Goal: Use online tool/utility: Utilize a website feature to perform a specific function

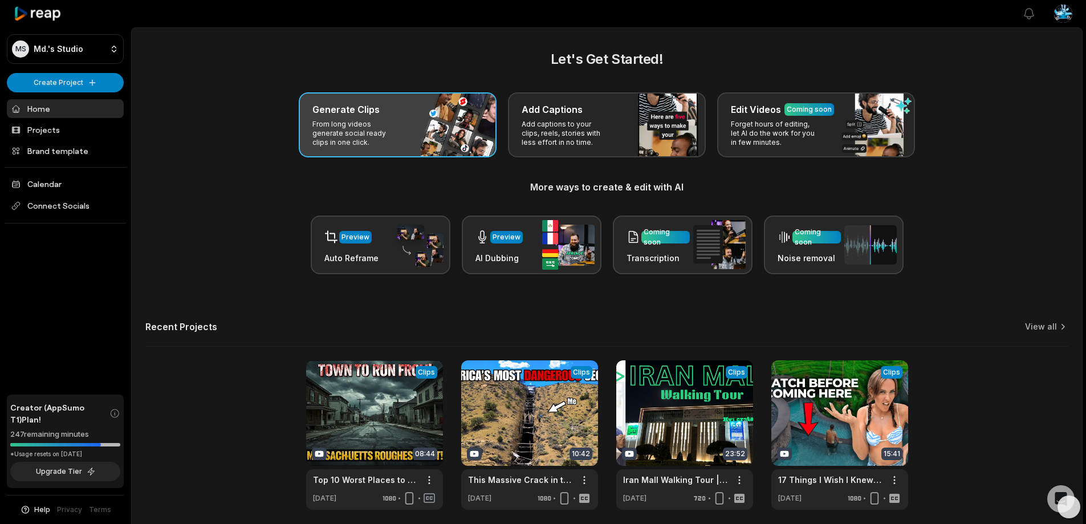
click at [387, 136] on p "From long videos generate social ready clips in one click." at bounding box center [356, 133] width 88 height 27
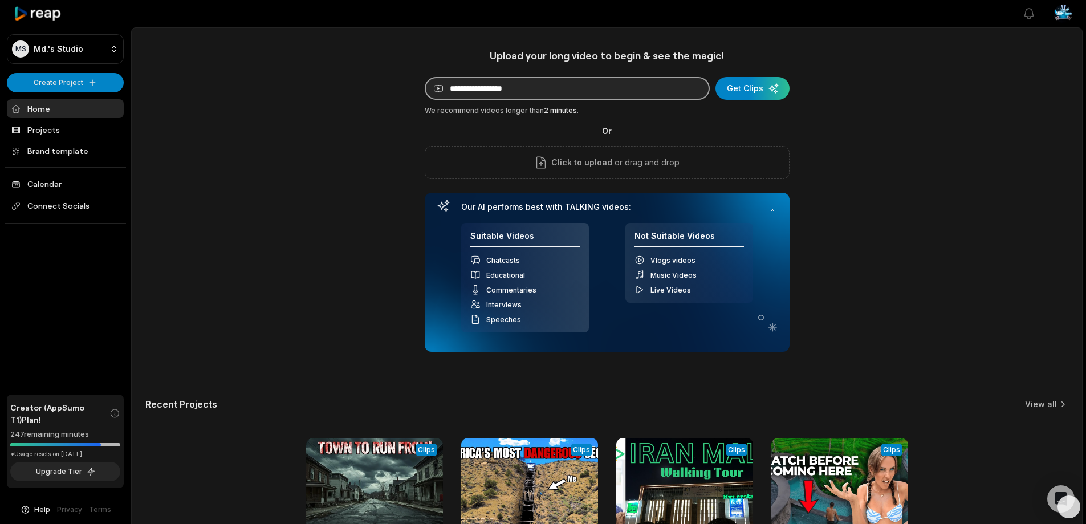
click at [510, 95] on input at bounding box center [567, 88] width 285 height 23
paste input "**********"
type input "**********"
click at [747, 87] on div "submit" at bounding box center [752, 88] width 74 height 23
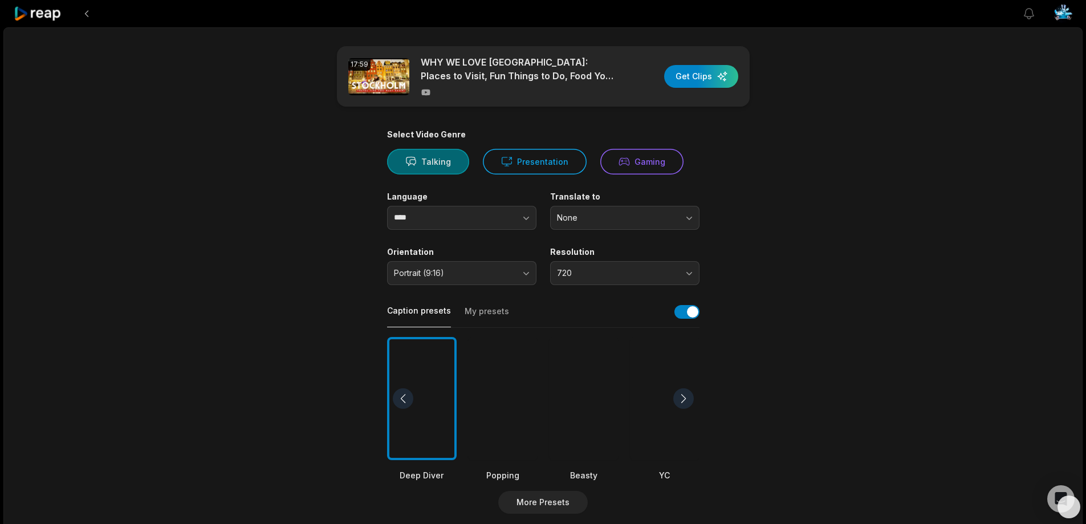
click at [434, 164] on button "Talking" at bounding box center [428, 162] width 82 height 26
click at [585, 275] on span "720" at bounding box center [617, 273] width 120 height 10
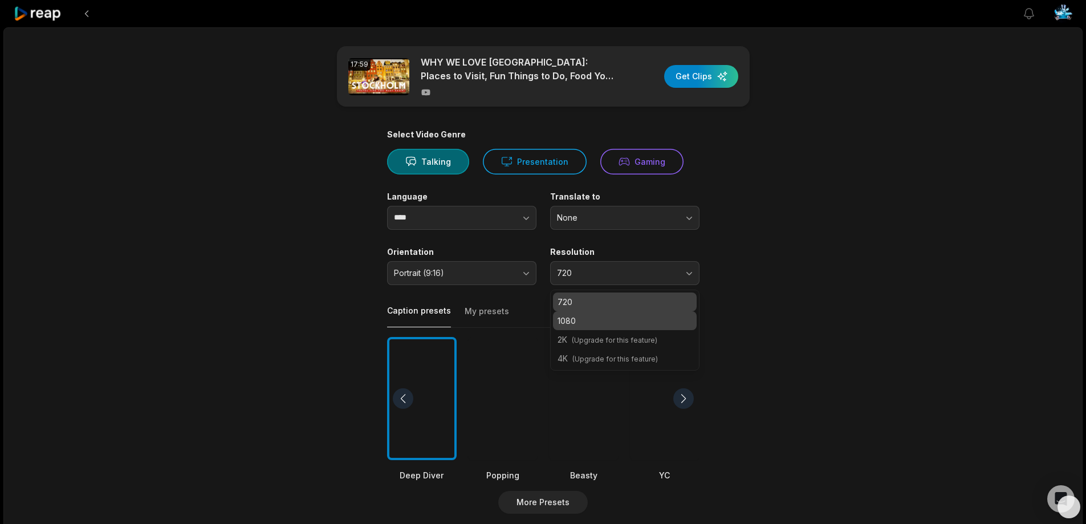
click at [583, 316] on p "1080" at bounding box center [624, 321] width 134 height 12
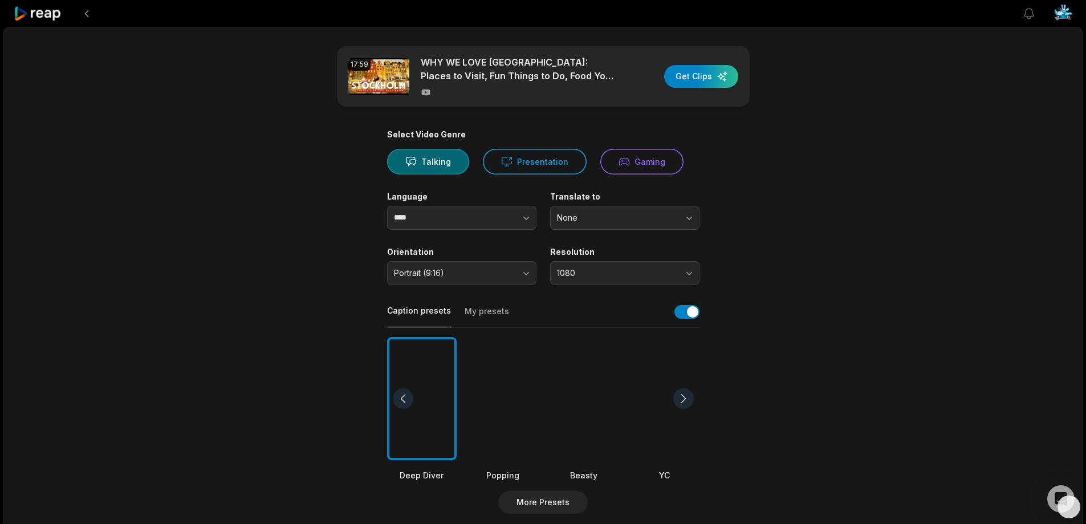
click at [760, 272] on main "17:59 WHY WE LOVE STOCKHOLM: Places to Visit, Fun Things to Do, Food You Must T…" at bounding box center [543, 395] width 552 height 698
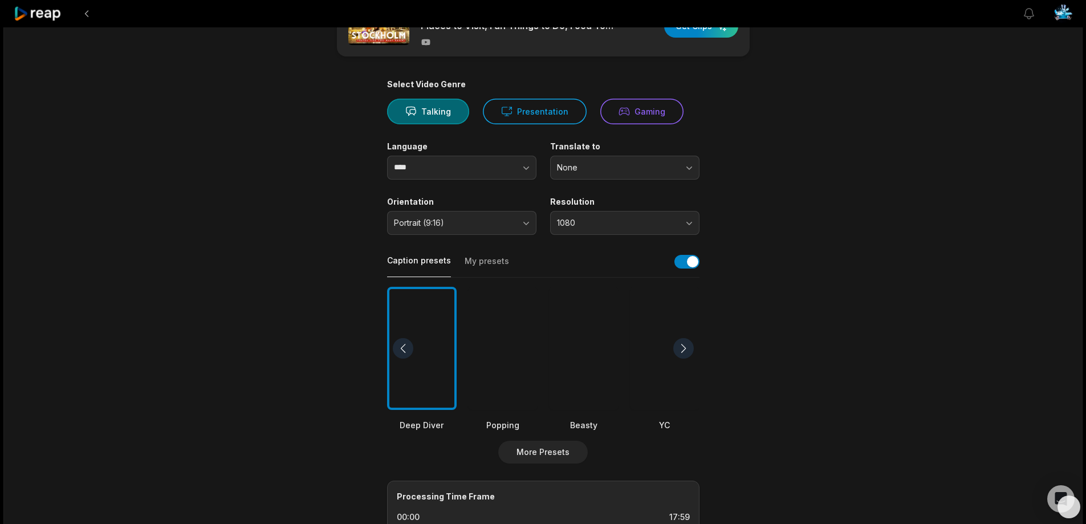
scroll to position [114, 0]
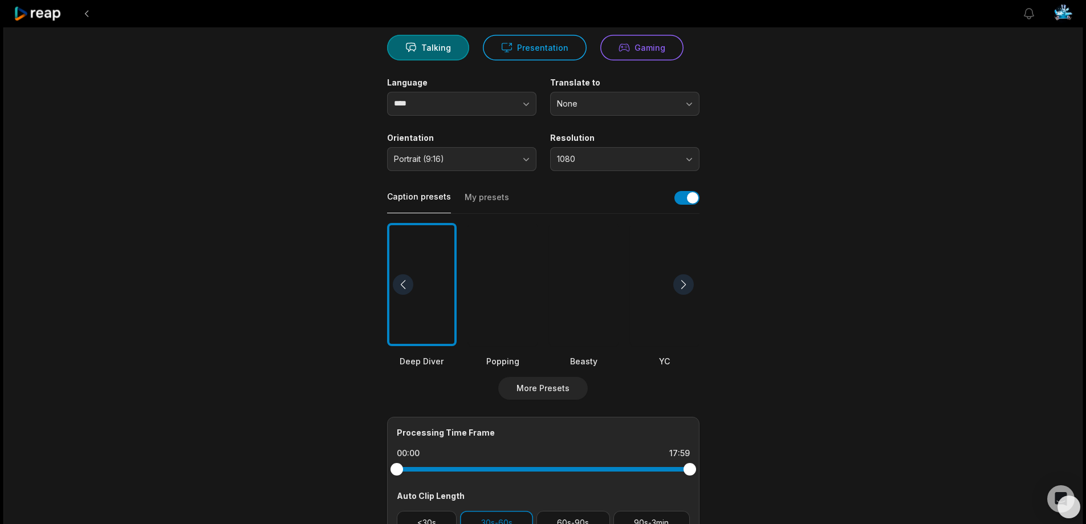
click at [597, 283] on div at bounding box center [584, 285] width 70 height 124
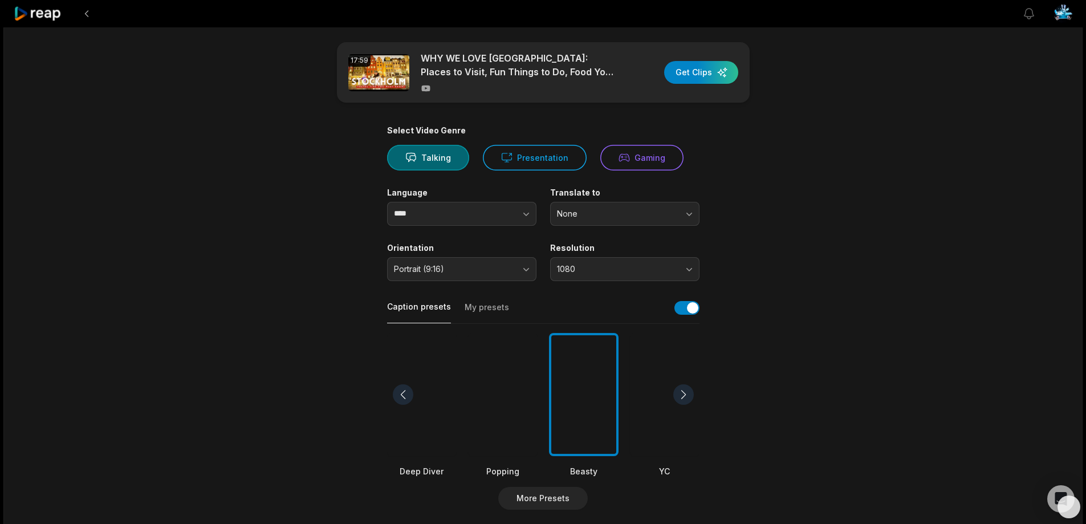
scroll to position [0, 0]
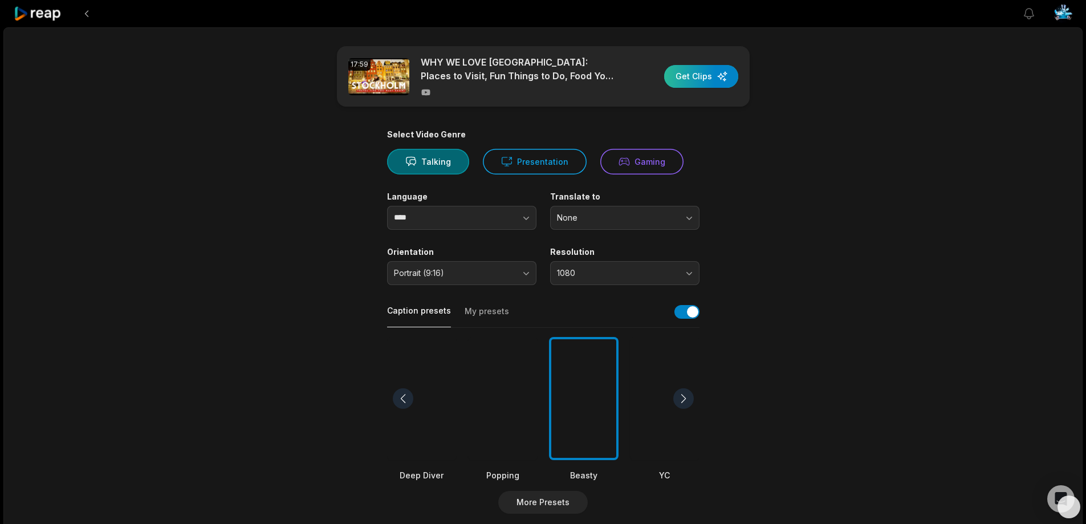
click at [700, 80] on div "button" at bounding box center [701, 76] width 74 height 23
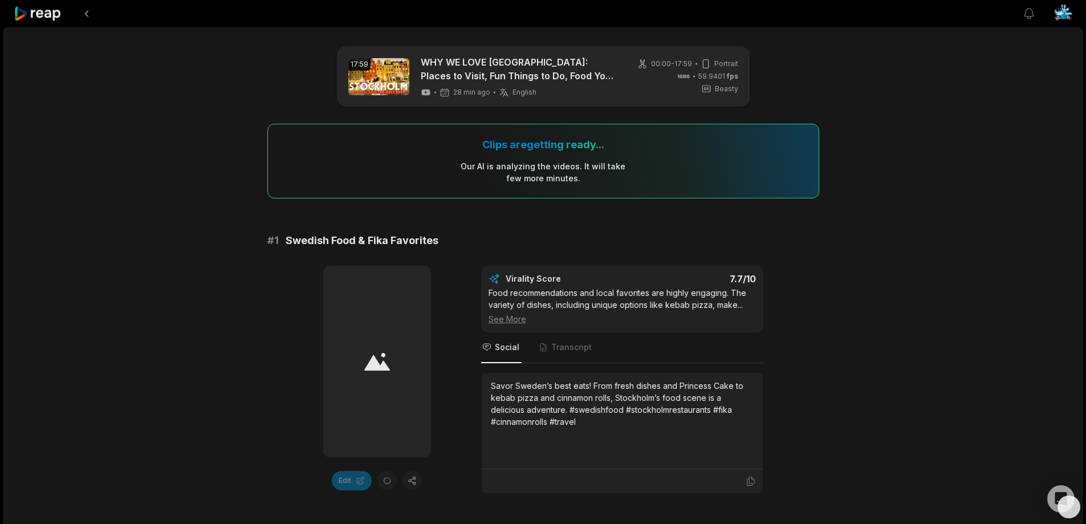
click at [89, 13] on button at bounding box center [86, 13] width 21 height 21
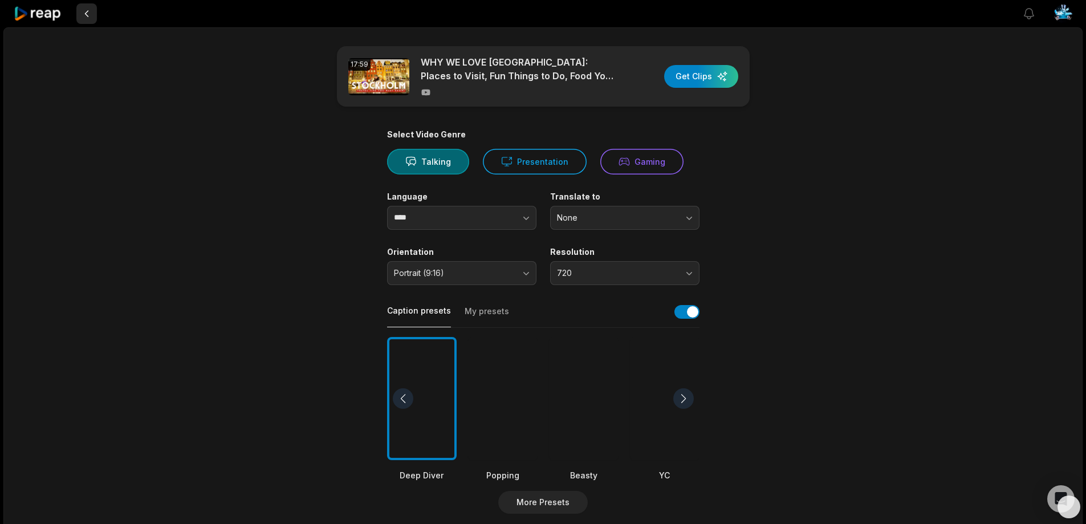
click at [85, 13] on button at bounding box center [86, 13] width 21 height 21
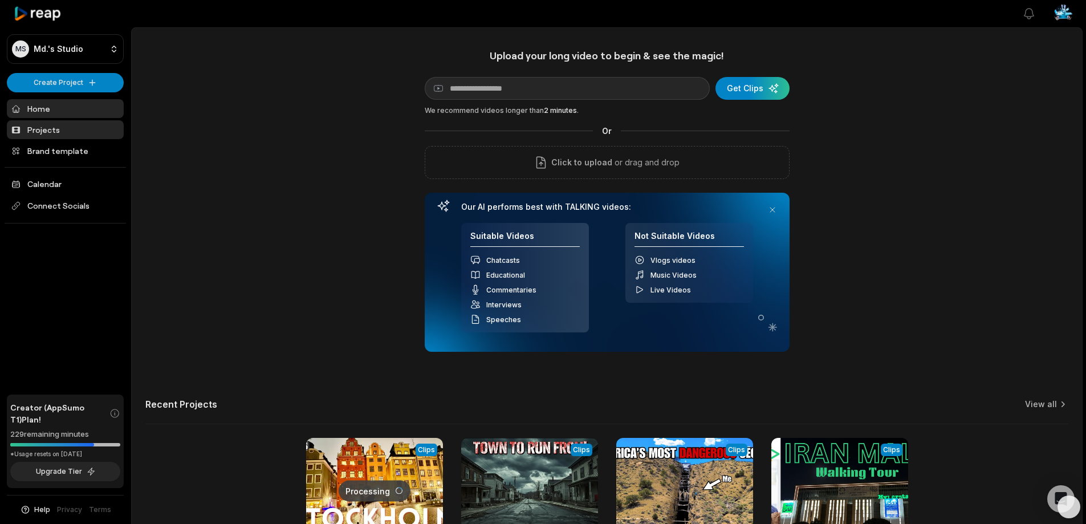
click at [47, 128] on link "Projects" at bounding box center [65, 129] width 117 height 19
